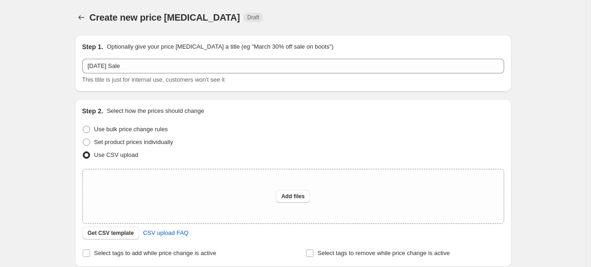
scroll to position [92, 0]
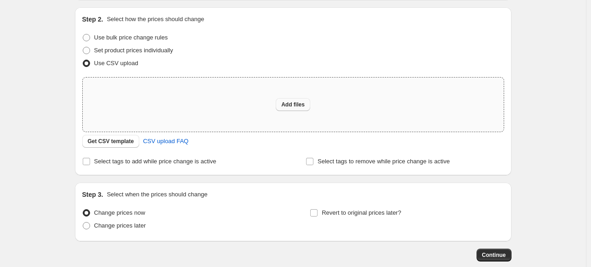
click at [284, 106] on button "Add files" at bounding box center [293, 104] width 34 height 13
type input "C:\fakepath\Independence Sale.csv"
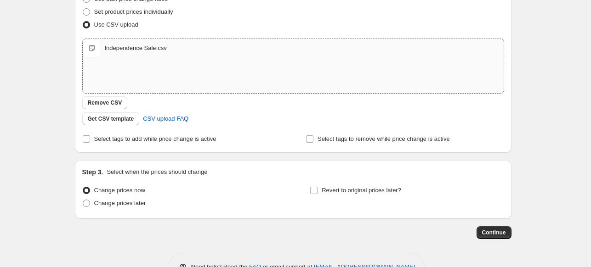
scroll to position [158, 0]
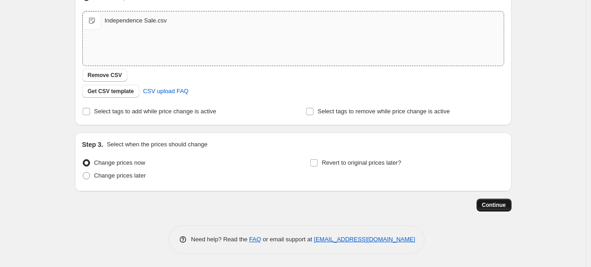
click at [494, 207] on span "Continue" at bounding box center [494, 205] width 24 height 7
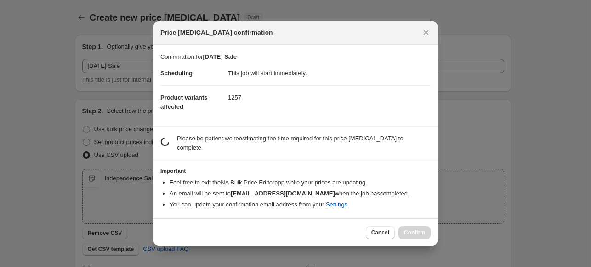
scroll to position [0, 0]
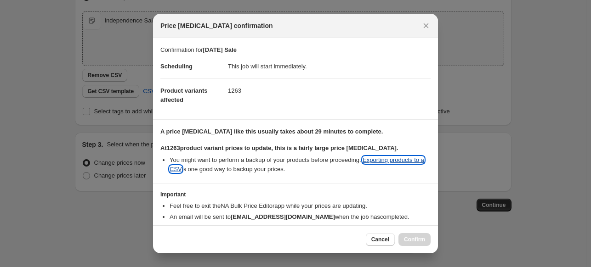
click at [178, 170] on link "Exporting products to a CSV" at bounding box center [297, 165] width 255 height 16
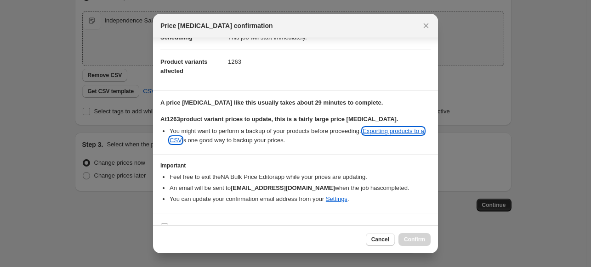
scroll to position [44, 0]
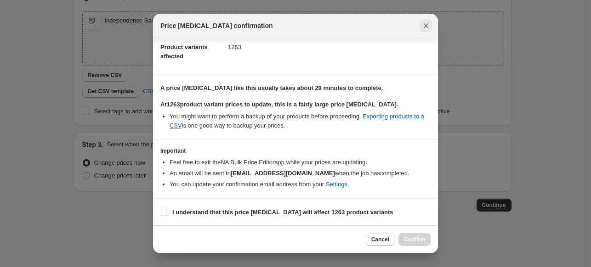
click at [426, 24] on icon "Close" at bounding box center [425, 25] width 9 height 9
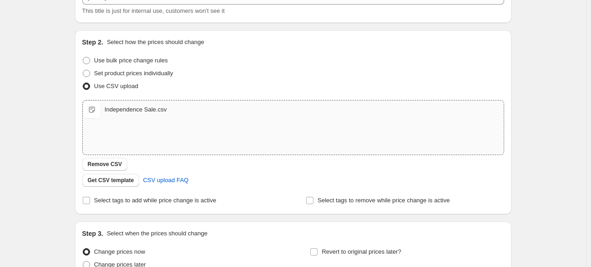
scroll to position [0, 0]
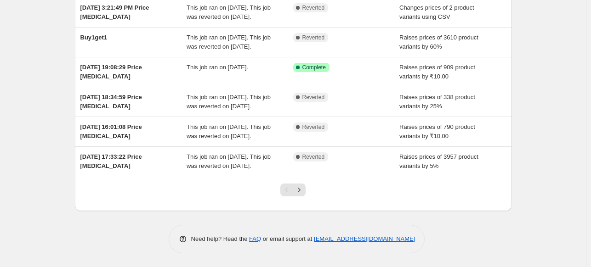
scroll to position [230, 0]
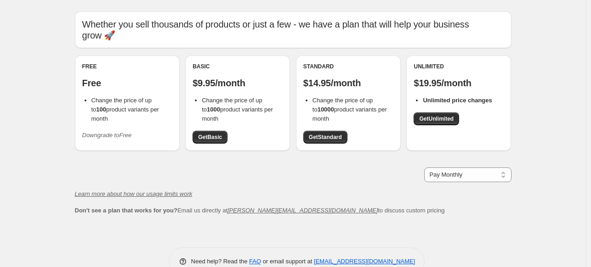
scroll to position [45, 0]
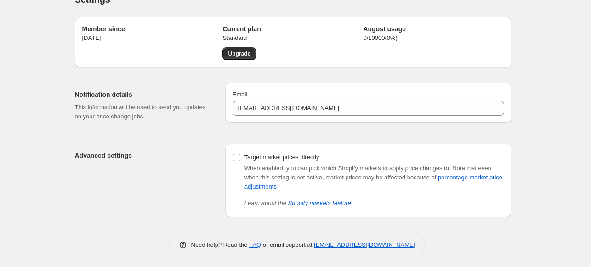
scroll to position [23, 0]
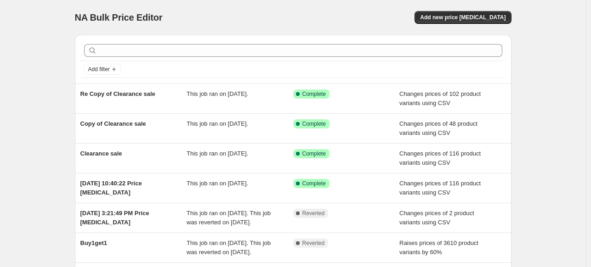
click at [46, 158] on div "NA Bulk Price Editor. This page is ready NA Bulk Price Editor Add new price [ME…" at bounding box center [293, 236] width 586 height 473
click at [11, 114] on div "NA Bulk Price Editor. This page is ready NA Bulk Price Editor Add new price [ME…" at bounding box center [293, 236] width 586 height 473
click at [26, 87] on div "NA Bulk Price Editor. This page is ready NA Bulk Price Editor Add new price cha…" at bounding box center [293, 236] width 586 height 473
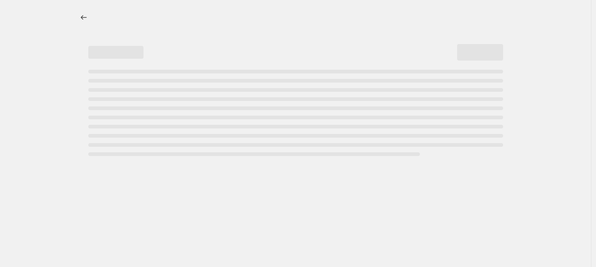
select select "percentage"
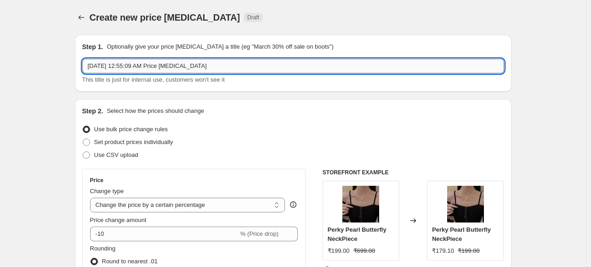
click at [300, 68] on input "Aug 11, 2025, 12:55:09 AM Price change job" at bounding box center [293, 66] width 422 height 15
type input "iN"
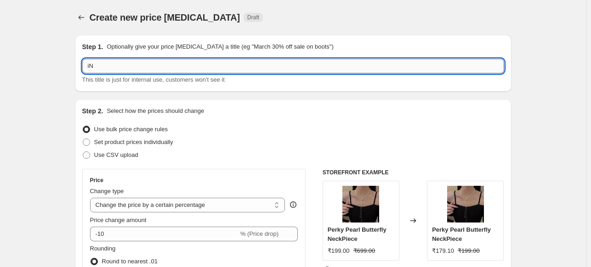
click at [134, 68] on input "iN" at bounding box center [293, 66] width 422 height 15
type input "i"
type input "Independence Day Sale"
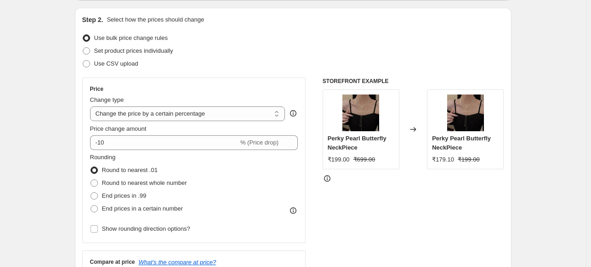
scroll to position [92, 0]
click at [85, 60] on span at bounding box center [86, 63] width 7 height 7
click at [83, 60] on input "Use CSV upload" at bounding box center [83, 60] width 0 height 0
radio input "true"
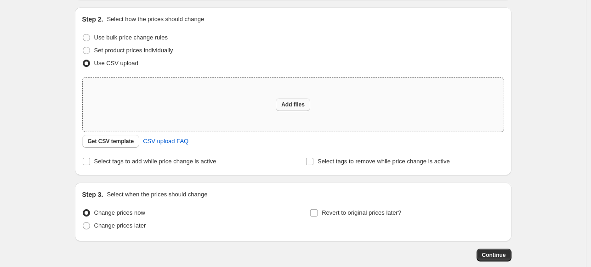
click at [294, 102] on span "Add files" at bounding box center [292, 104] width 23 height 7
type input "C:\fakepath\Independence Sale.csv"
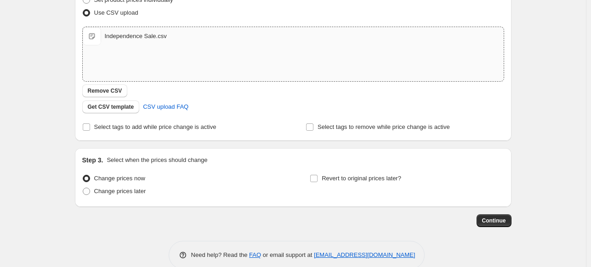
scroll to position [158, 0]
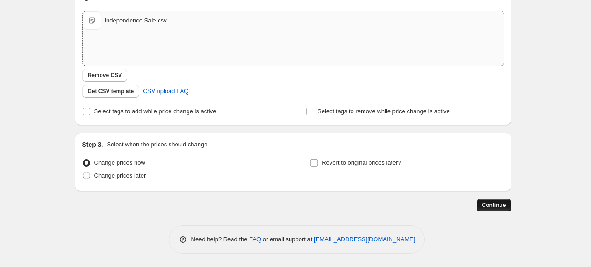
click at [489, 207] on span "Continue" at bounding box center [494, 205] width 24 height 7
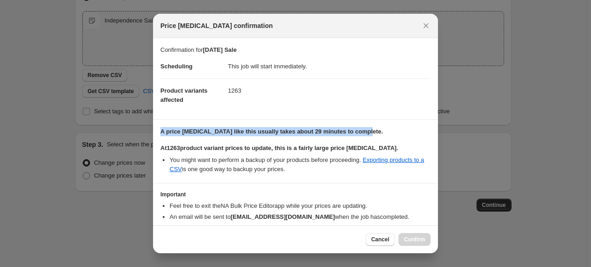
drag, startPoint x: 364, startPoint y: 131, endPoint x: 157, endPoint y: 136, distance: 206.8
click at [157, 136] on section "A price change job like this usually takes about 29 minutes to complete. At 126…" at bounding box center [295, 151] width 285 height 63
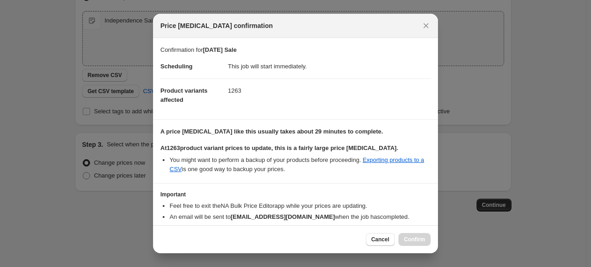
click at [420, 240] on div "Cancel Confirm" at bounding box center [398, 239] width 65 height 13
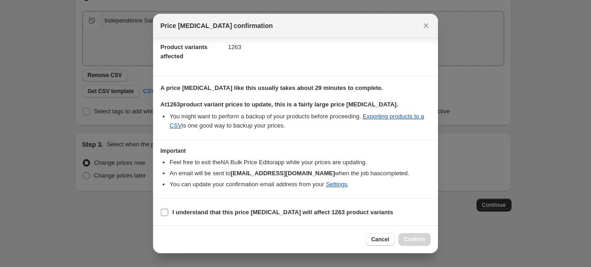
click at [165, 210] on input "I understand that this price change job will affect 1263 product variants" at bounding box center [164, 212] width 7 height 7
checkbox input "true"
click at [412, 238] on span "Confirm" at bounding box center [414, 239] width 21 height 7
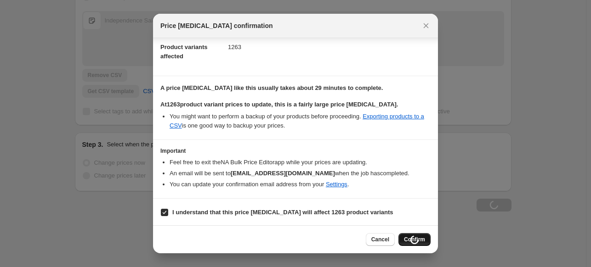
type input "Independence Day Sale"
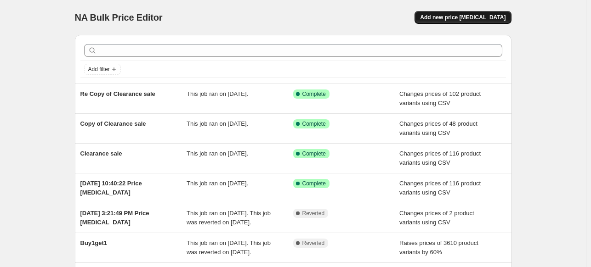
click at [478, 15] on span "Add new price [MEDICAL_DATA]" at bounding box center [462, 17] width 85 height 7
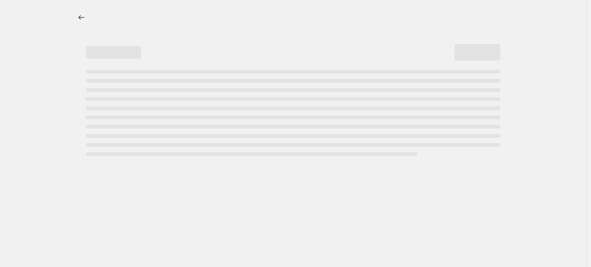
select select "percentage"
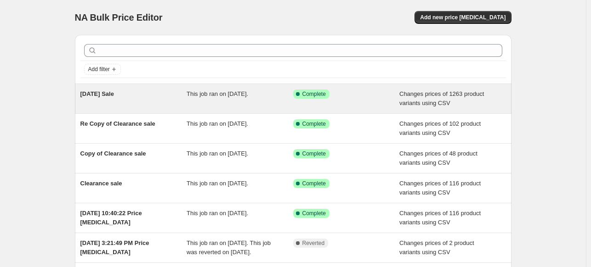
click at [114, 95] on span "[DATE] Sale" at bounding box center [97, 94] width 34 height 7
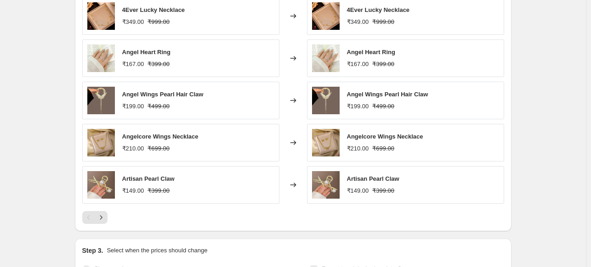
scroll to position [460, 0]
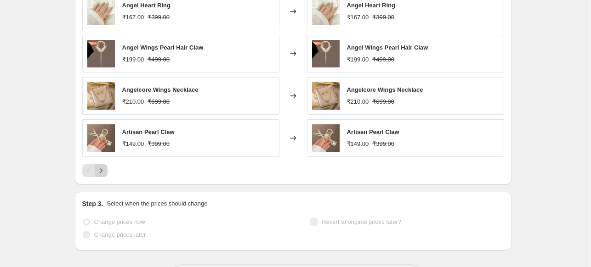
click at [106, 169] on icon "Next" at bounding box center [101, 170] width 9 height 9
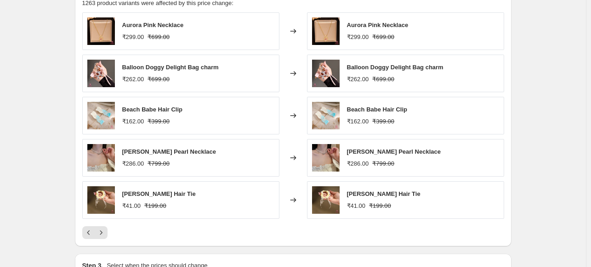
scroll to position [414, 0]
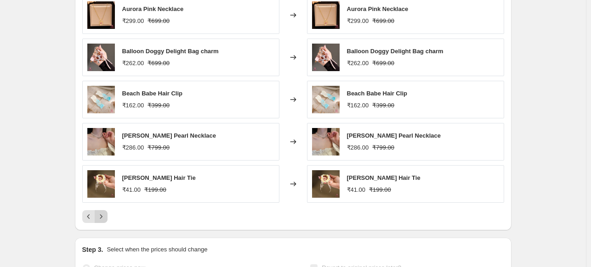
click at [102, 217] on icon "Next" at bounding box center [101, 216] width 9 height 9
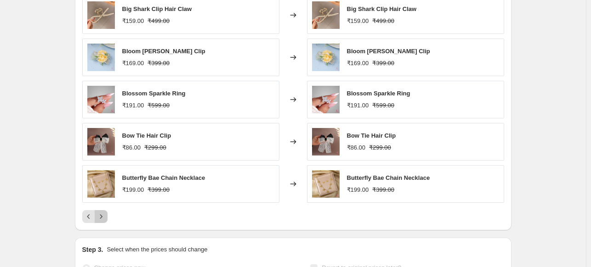
click at [102, 217] on icon "Next" at bounding box center [101, 216] width 9 height 9
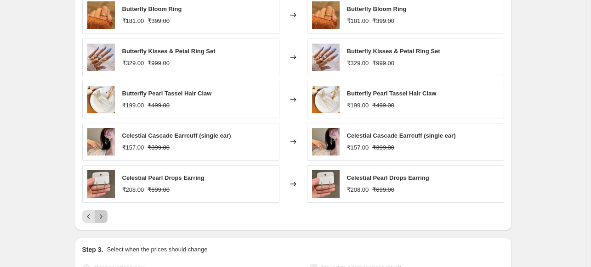
click at [102, 217] on icon "Next" at bounding box center [101, 216] width 9 height 9
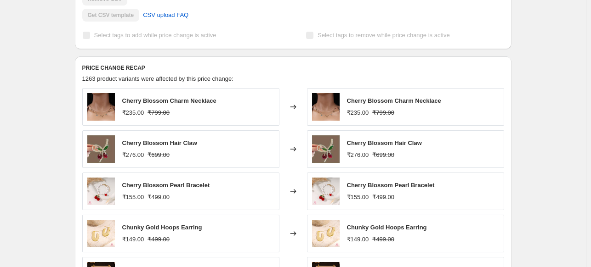
scroll to position [184, 0]
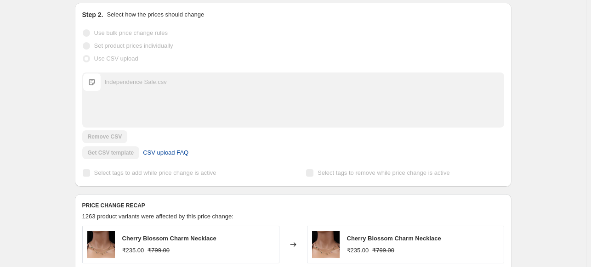
click at [175, 151] on span "CSV upload FAQ" at bounding box center [165, 152] width 45 height 9
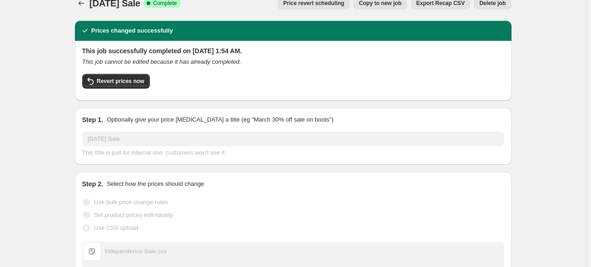
scroll to position [0, 0]
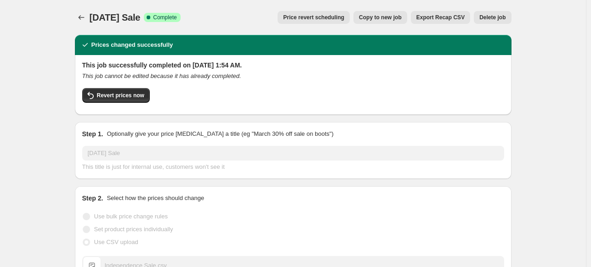
click at [491, 14] on span "Delete job" at bounding box center [492, 17] width 26 height 7
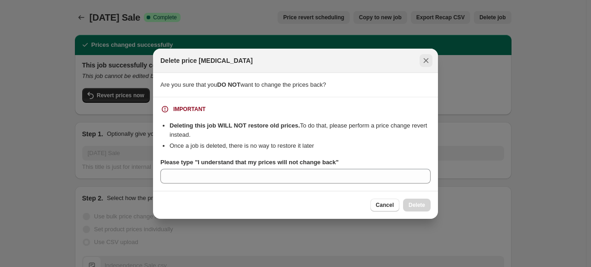
click at [430, 60] on icon "Close" at bounding box center [425, 60] width 9 height 9
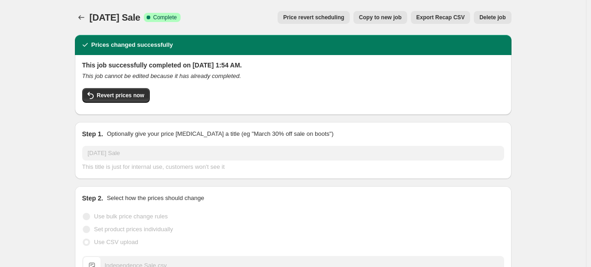
click at [485, 15] on span "Delete job" at bounding box center [492, 17] width 26 height 7
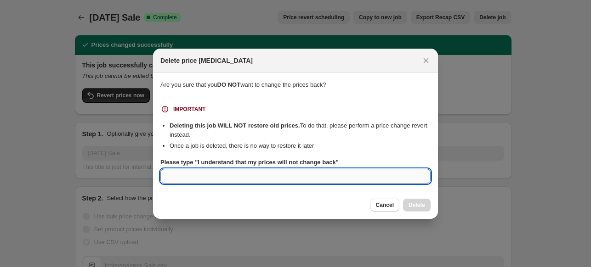
click at [186, 170] on input "Please type "I understand that my prices will not change back"" at bounding box center [295, 176] width 270 height 15
type input "I understand"
click at [210, 181] on input "I understand" at bounding box center [295, 176] width 270 height 15
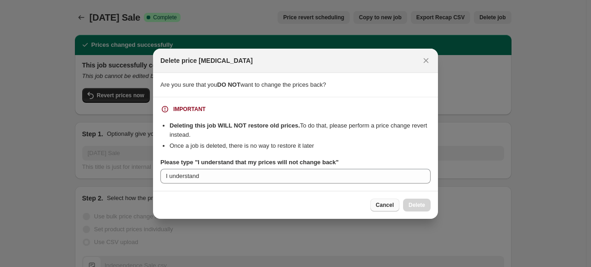
click at [380, 204] on span "Cancel" at bounding box center [385, 205] width 18 height 7
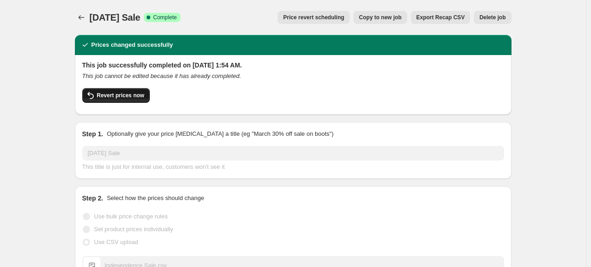
click at [107, 98] on span "Revert prices now" at bounding box center [120, 95] width 47 height 7
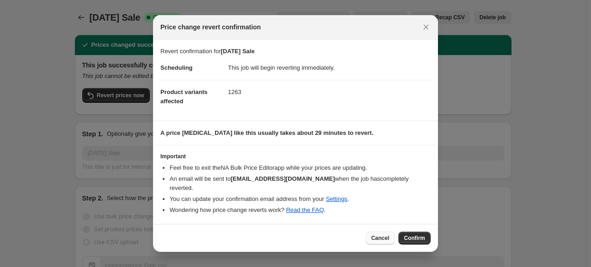
click at [380, 235] on span "Cancel" at bounding box center [380, 238] width 18 height 7
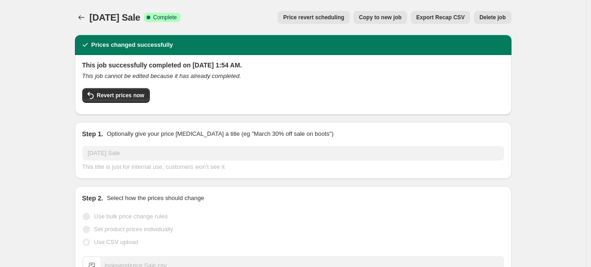
click at [501, 19] on span "Delete job" at bounding box center [492, 17] width 26 height 7
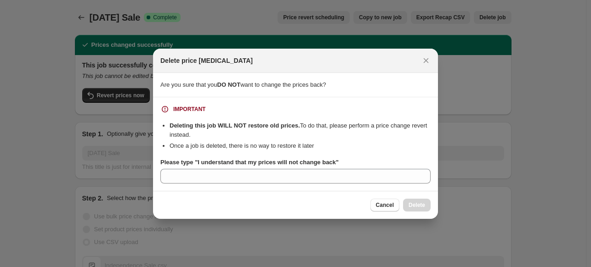
click at [333, 162] on b "Please type "I understand that my prices will not change back"" at bounding box center [249, 162] width 178 height 7
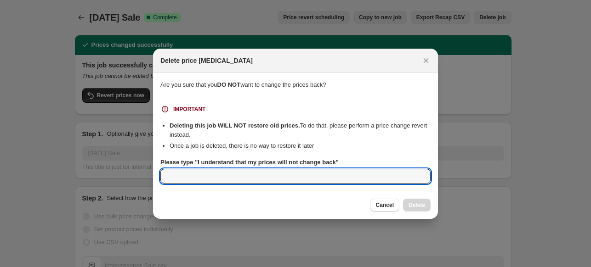
click at [333, 169] on input "Please type "I understand that my prices will not change back"" at bounding box center [295, 176] width 270 height 15
click at [331, 163] on b "Please type "I understand that my prices will not change back"" at bounding box center [249, 162] width 178 height 7
click at [331, 169] on input "Please type "I understand that my prices will not change back"" at bounding box center [295, 176] width 270 height 15
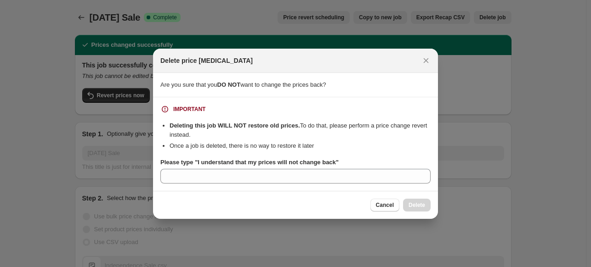
click at [331, 163] on b "Please type "I understand that my prices will not change back"" at bounding box center [249, 162] width 178 height 7
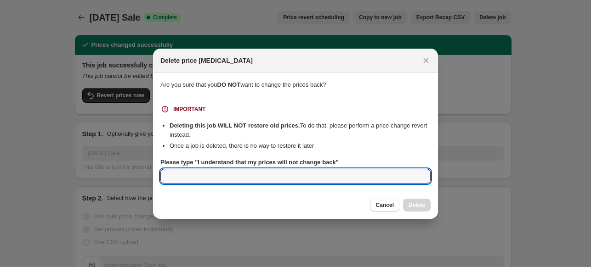
click at [331, 169] on input "Please type "I understand that my prices will not change back"" at bounding box center [295, 176] width 270 height 15
click at [197, 160] on b "Please type "I understand that my prices will not change back"" at bounding box center [249, 162] width 178 height 7
click at [197, 169] on input "Please type "I understand that my prices will not change back"" at bounding box center [295, 176] width 270 height 15
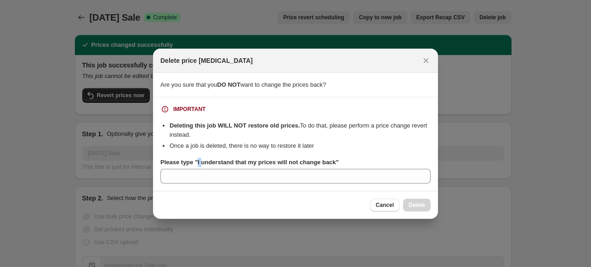
click at [197, 160] on b "Please type "I understand that my prices will not change back"" at bounding box center [249, 162] width 178 height 7
click at [197, 169] on input "Please type "I understand that my prices will not change back"" at bounding box center [295, 176] width 270 height 15
click at [197, 167] on label "Please type "I understand that my prices will not change back"" at bounding box center [249, 162] width 178 height 9
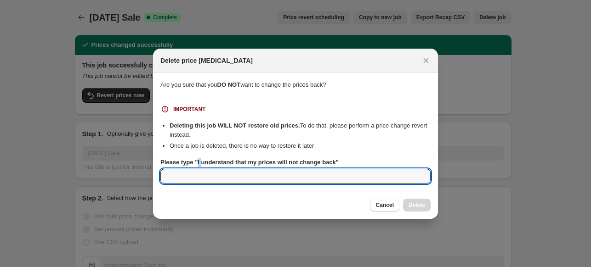
click at [197, 169] on input "Please type "I understand that my prices will not change back"" at bounding box center [295, 176] width 270 height 15
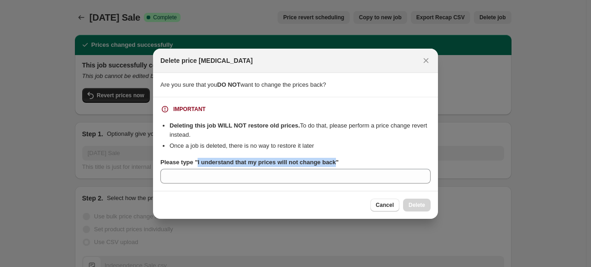
drag, startPoint x: 197, startPoint y: 163, endPoint x: 333, endPoint y: 164, distance: 135.6
click at [333, 164] on b "Please type "I understand that my prices will not change back"" at bounding box center [249, 162] width 178 height 7
copy b "I understand that my prices will not change back"
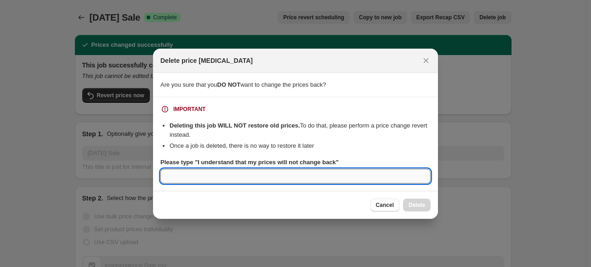
click at [252, 181] on input "Please type "I understand that my prices will not change back"" at bounding box center [295, 176] width 270 height 15
paste input "I understand that my prices will not change back"
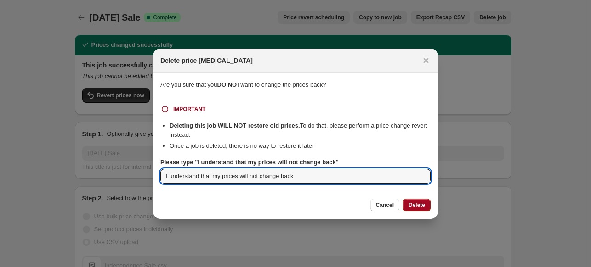
type input "I understand that my prices will not change back"
click at [414, 202] on span "Delete" at bounding box center [417, 205] width 17 height 7
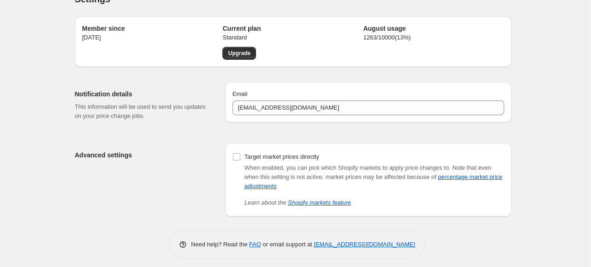
scroll to position [23, 0]
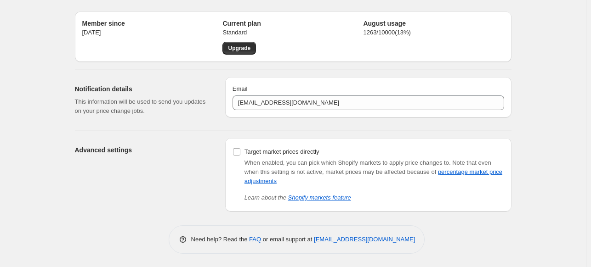
click at [233, 154] on div "Target market prices directly When enabled, you can pick which Shopify markets …" at bounding box center [368, 175] width 286 height 74
click at [234, 153] on div "Target market prices directly When enabled, you can pick which Shopify markets …" at bounding box center [368, 175] width 286 height 74
click at [237, 152] on input "Target market prices directly" at bounding box center [236, 151] width 7 height 7
click at [51, 111] on div "Settings. This page is ready Settings Member since Mar 22, 2024 Current plan St…" at bounding box center [293, 122] width 586 height 291
click at [240, 152] on input "Target market prices directly" at bounding box center [236, 151] width 7 height 7
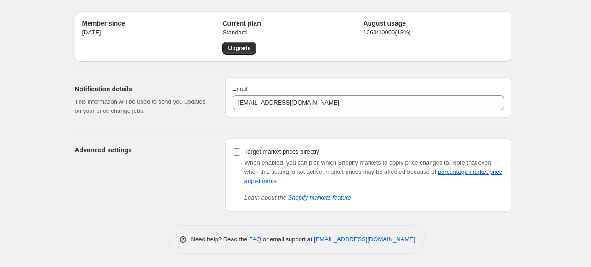
checkbox input "false"
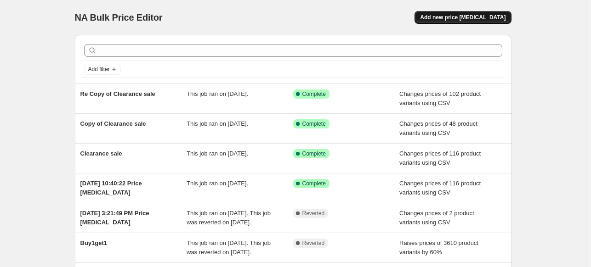
click at [446, 19] on span "Add new price [MEDICAL_DATA]" at bounding box center [462, 17] width 85 height 7
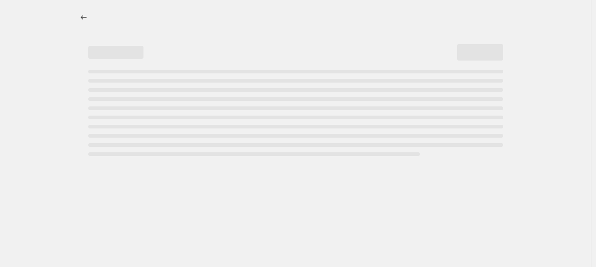
select select "percentage"
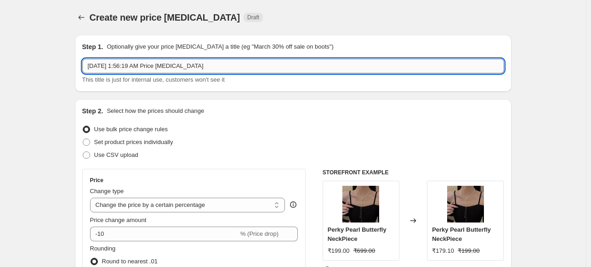
click at [204, 64] on input "Aug 11, 2025, 1:56:19 AM Price change job" at bounding box center [293, 66] width 422 height 15
type input "O"
type input "I"
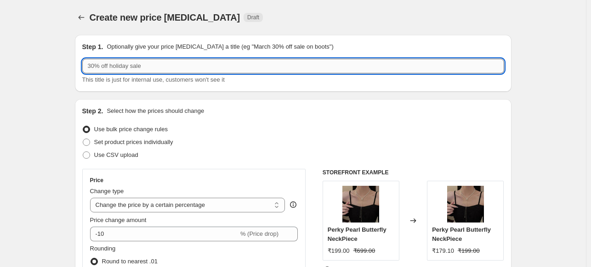
type input "&"
type input "79% off Sale"
click at [93, 153] on label "Use CSV upload" at bounding box center [110, 155] width 56 height 13
click at [83, 152] on input "Use CSV upload" at bounding box center [83, 152] width 0 height 0
radio input "true"
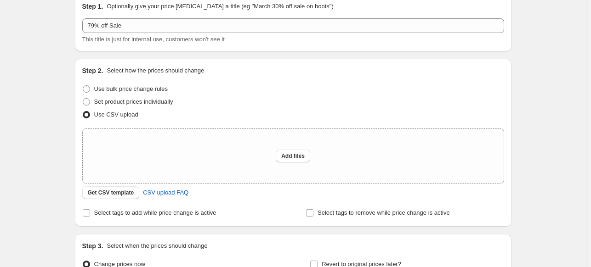
scroll to position [138, 0]
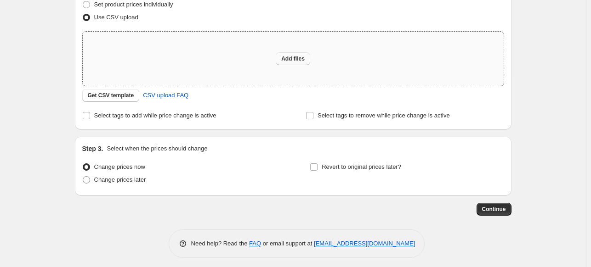
click at [300, 62] on button "Add files" at bounding box center [293, 58] width 34 height 13
click at [299, 58] on span "Add files" at bounding box center [292, 58] width 23 height 7
type input "C:\fakepath\Independence Sale.csv"
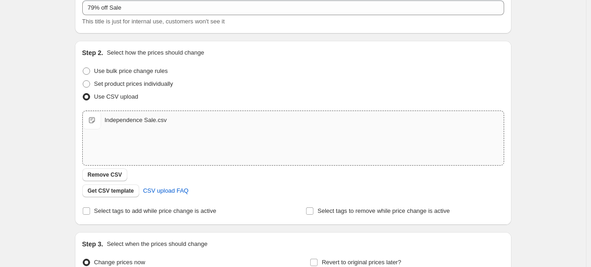
scroll to position [158, 0]
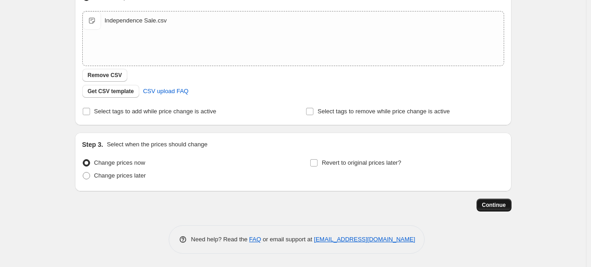
click at [488, 204] on span "Continue" at bounding box center [494, 205] width 24 height 7
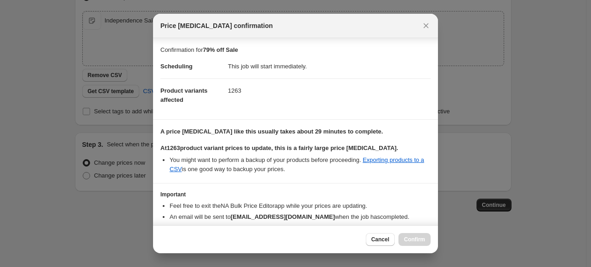
scroll to position [44, 0]
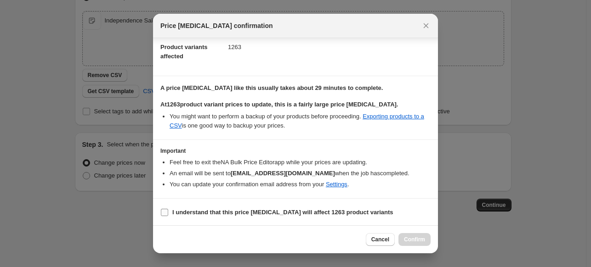
click at [179, 218] on label "I understand that this price change job will affect 1263 product variants" at bounding box center [276, 212] width 233 height 13
click at [168, 216] on input "I understand that this price change job will affect 1263 product variants" at bounding box center [164, 212] width 7 height 7
checkbox input "true"
click at [418, 242] on span "Confirm" at bounding box center [414, 239] width 21 height 7
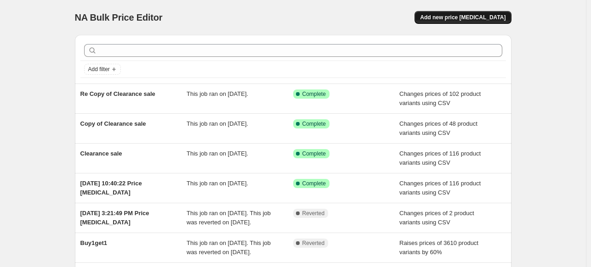
click at [474, 18] on span "Add new price [MEDICAL_DATA]" at bounding box center [462, 17] width 85 height 7
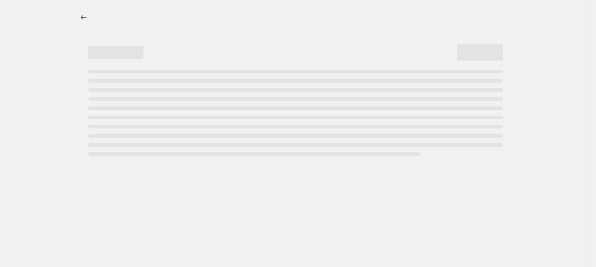
select select "percentage"
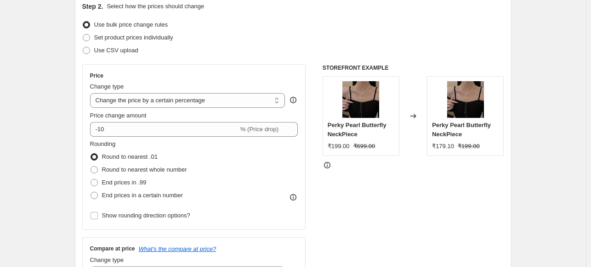
scroll to position [184, 0]
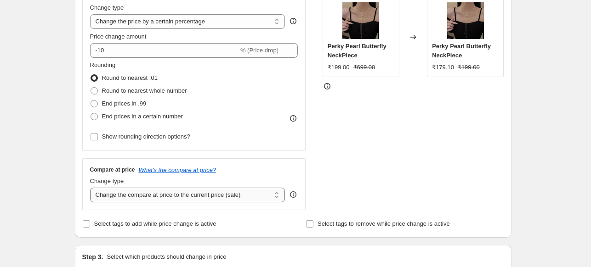
click at [156, 195] on select "Change the compare at price to the current price (sale) Change the compare at p…" at bounding box center [187, 195] width 195 height 15
select select "to"
click at [92, 188] on select "Change the compare at price to the current price (sale) Change the compare at p…" at bounding box center [187, 195] width 195 height 15
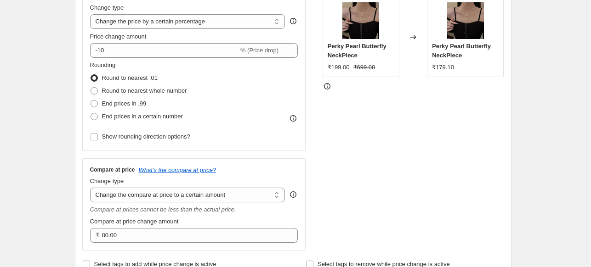
scroll to position [92, 0]
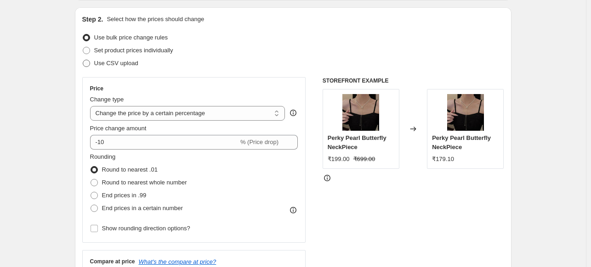
click at [89, 65] on span at bounding box center [86, 63] width 7 height 7
click at [83, 60] on input "Use CSV upload" at bounding box center [83, 60] width 0 height 0
radio input "true"
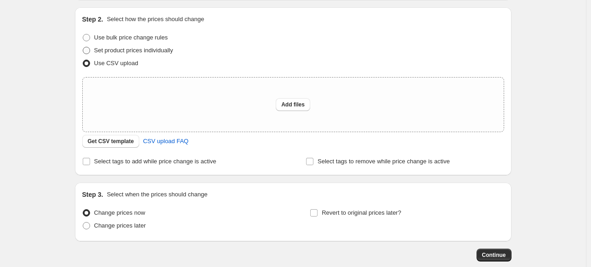
click at [89, 52] on span at bounding box center [86, 50] width 7 height 7
click at [83, 47] on input "Set product prices individually" at bounding box center [83, 47] width 0 height 0
radio input "true"
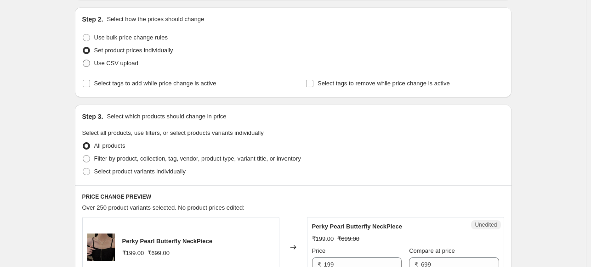
click at [87, 66] on span at bounding box center [86, 63] width 7 height 7
click at [83, 60] on input "Use CSV upload" at bounding box center [83, 60] width 0 height 0
radio input "true"
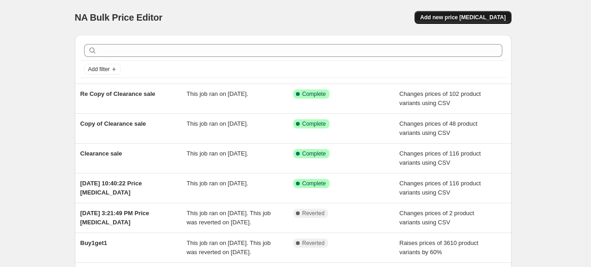
click at [472, 16] on span "Add new price [MEDICAL_DATA]" at bounding box center [462, 17] width 85 height 7
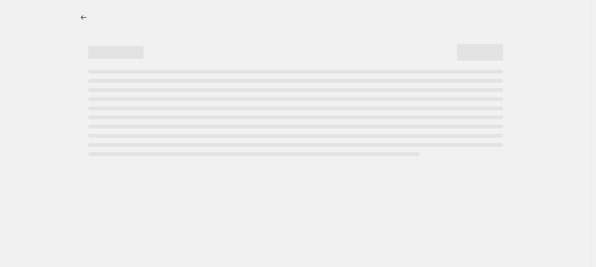
select select "percentage"
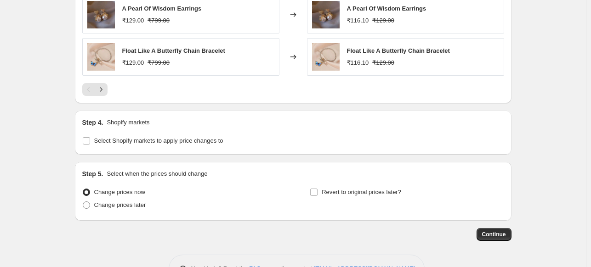
scroll to position [702, 0]
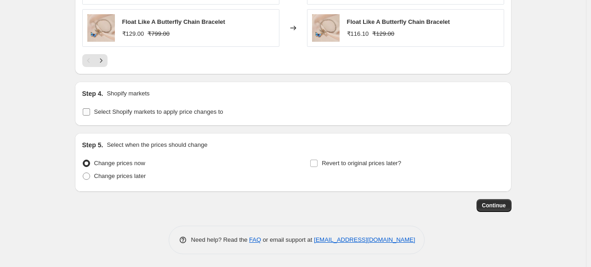
click at [87, 110] on input "Select Shopify markets to apply price changes to" at bounding box center [86, 111] width 7 height 7
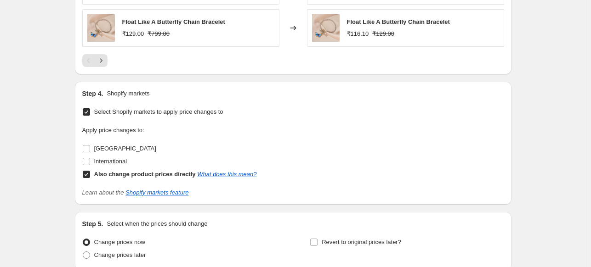
click at [87, 110] on input "Select Shopify markets to apply price changes to" at bounding box center [86, 111] width 7 height 7
checkbox input "false"
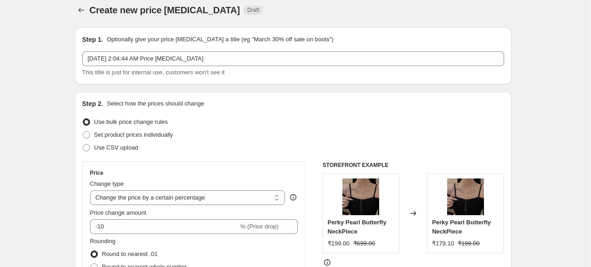
scroll to position [0, 0]
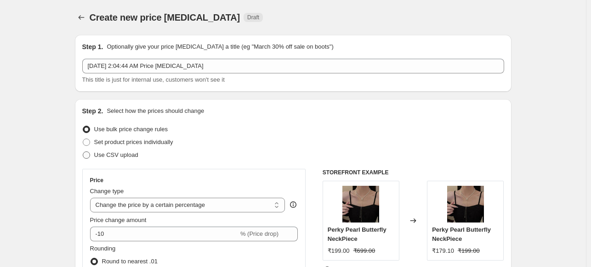
click at [103, 157] on span "Use CSV upload" at bounding box center [116, 155] width 44 height 7
click at [83, 152] on input "Use CSV upload" at bounding box center [83, 152] width 0 height 0
radio input "true"
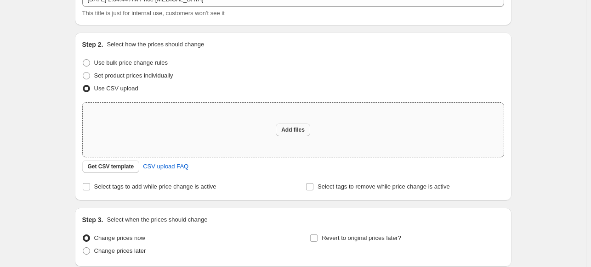
scroll to position [92, 0]
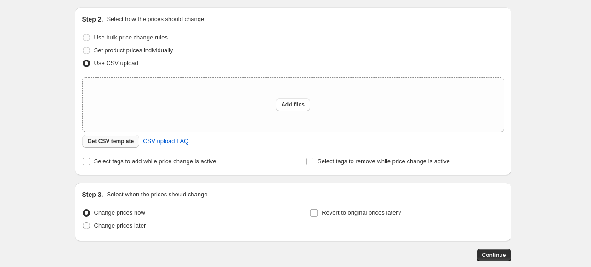
click at [118, 145] on button "Get CSV template" at bounding box center [110, 141] width 57 height 13
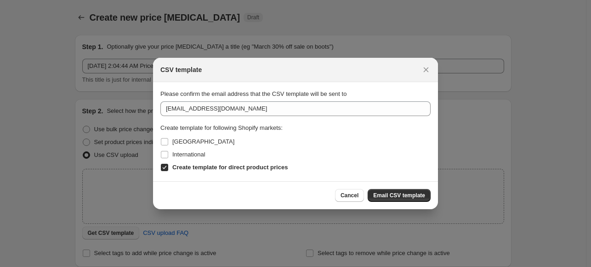
scroll to position [0, 0]
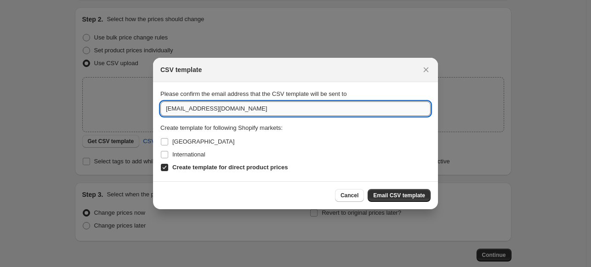
click at [252, 112] on input "[EMAIL_ADDRESS][DOMAIN_NAME]" at bounding box center [295, 109] width 270 height 15
click at [230, 108] on input "shantany" at bounding box center [295, 109] width 270 height 15
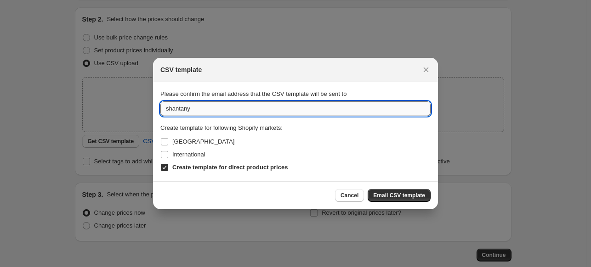
click at [230, 108] on input "shantany" at bounding box center [295, 109] width 270 height 15
paste input "[EMAIL_ADDRESS][DOMAIN_NAME]"
type input "[EMAIL_ADDRESS][DOMAIN_NAME]"
click at [172, 143] on span "[GEOGRAPHIC_DATA]" at bounding box center [203, 141] width 62 height 7
click at [168, 143] on input "[GEOGRAPHIC_DATA]" at bounding box center [164, 141] width 7 height 7
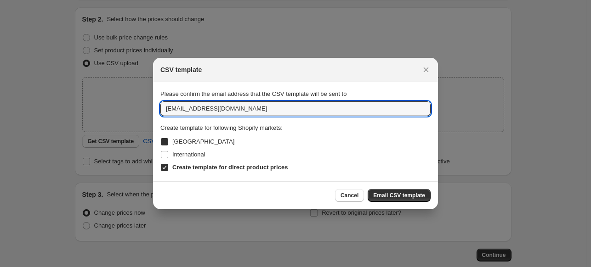
checkbox input "true"
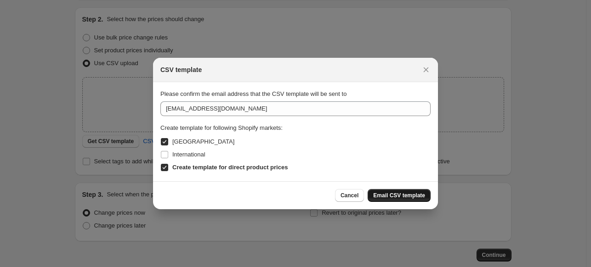
click at [390, 196] on span "Email CSV template" at bounding box center [399, 195] width 52 height 7
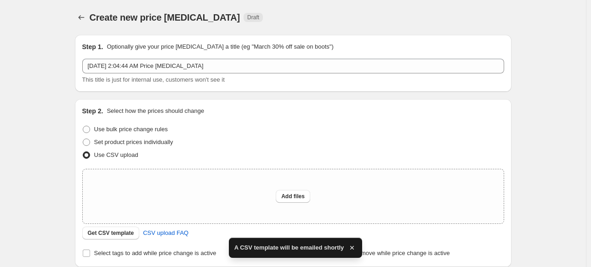
scroll to position [92, 0]
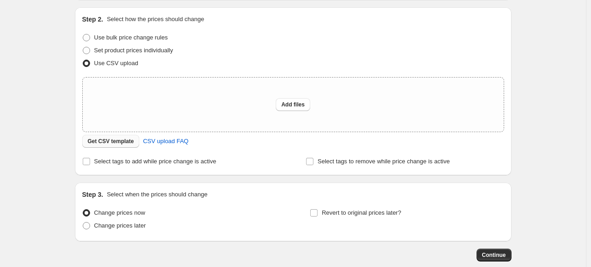
click at [117, 142] on span "Get CSV template" at bounding box center [111, 141] width 46 height 7
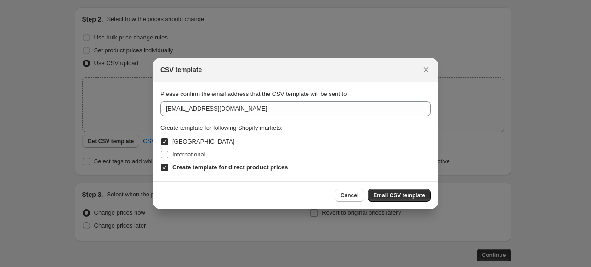
click at [164, 142] on input "[GEOGRAPHIC_DATA]" at bounding box center [164, 141] width 7 height 7
checkbox input "false"
click at [392, 194] on span "Email CSV template" at bounding box center [399, 195] width 52 height 7
